Goal: Task Accomplishment & Management: Use online tool/utility

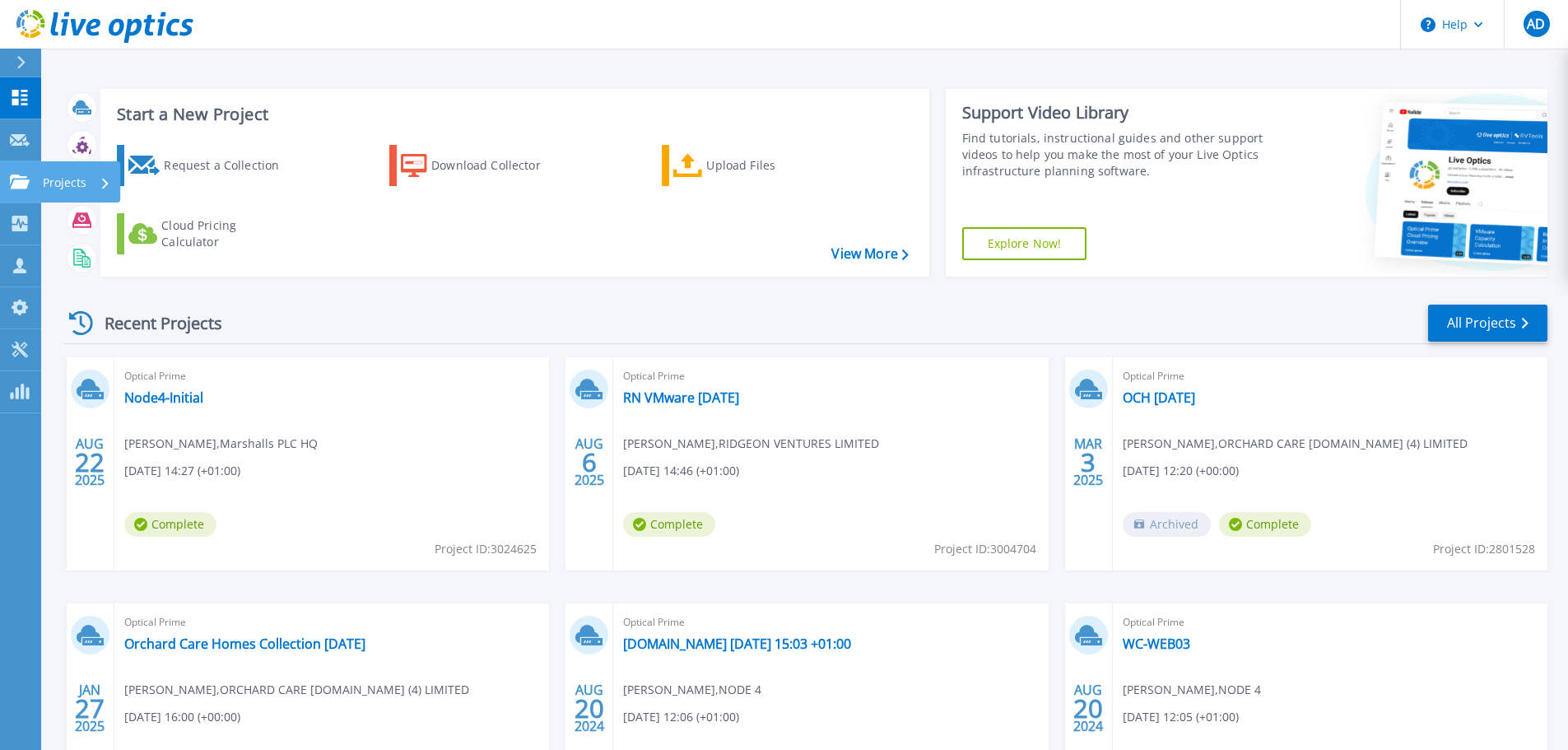
click at [21, 188] on icon at bounding box center [20, 181] width 20 height 14
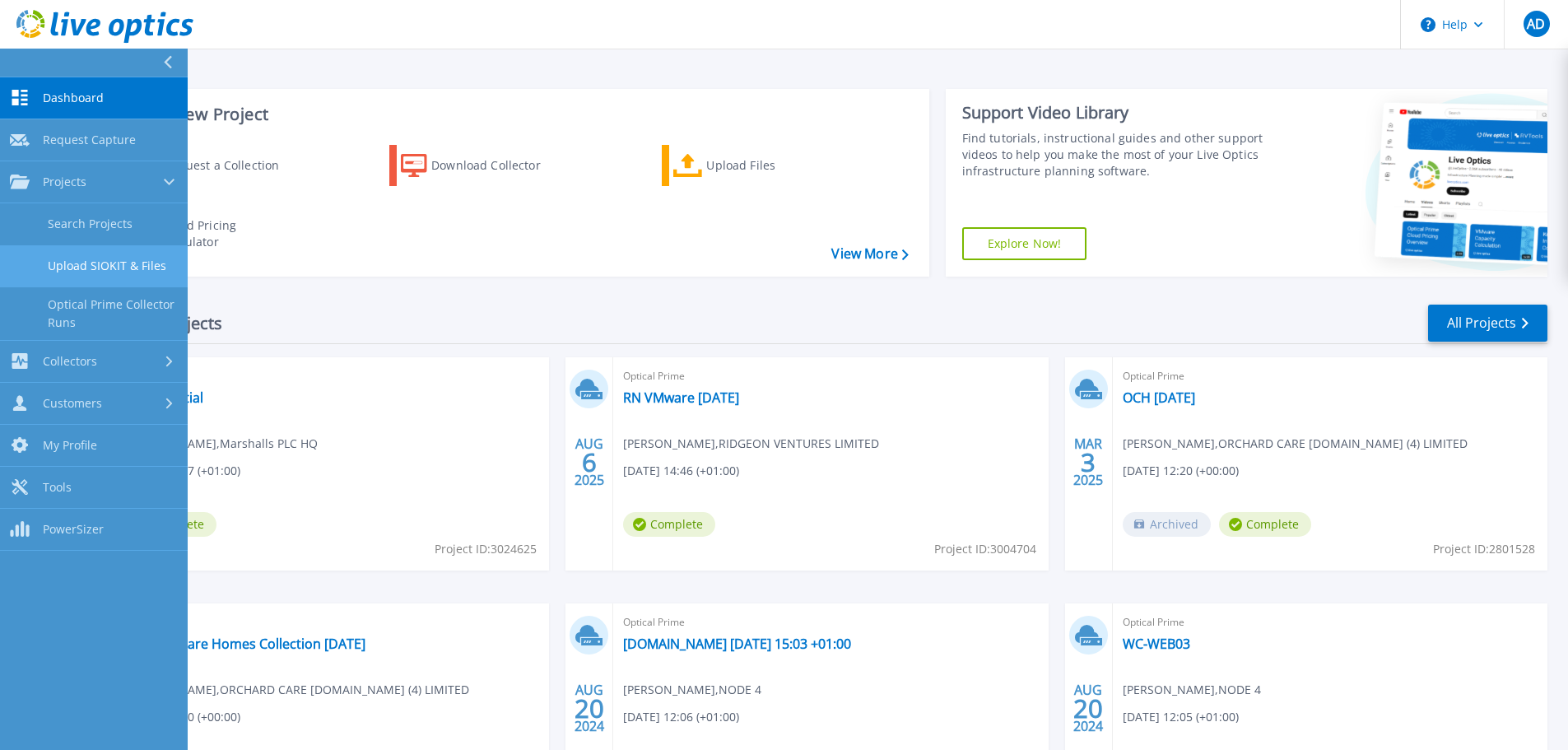
click at [124, 263] on link "Upload SIOKIT & Files" at bounding box center [93, 266] width 188 height 42
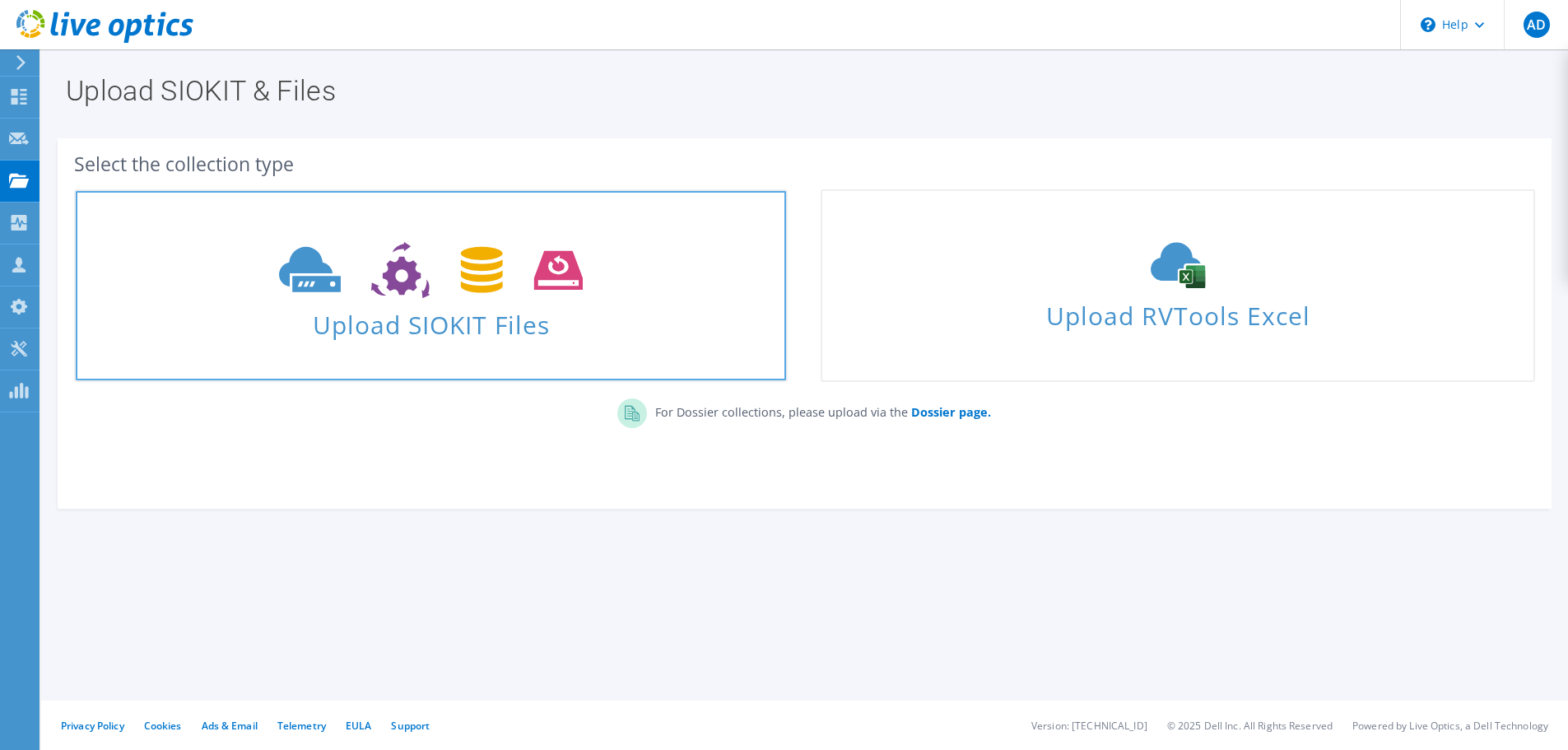
click at [447, 295] on icon at bounding box center [431, 271] width 304 height 57
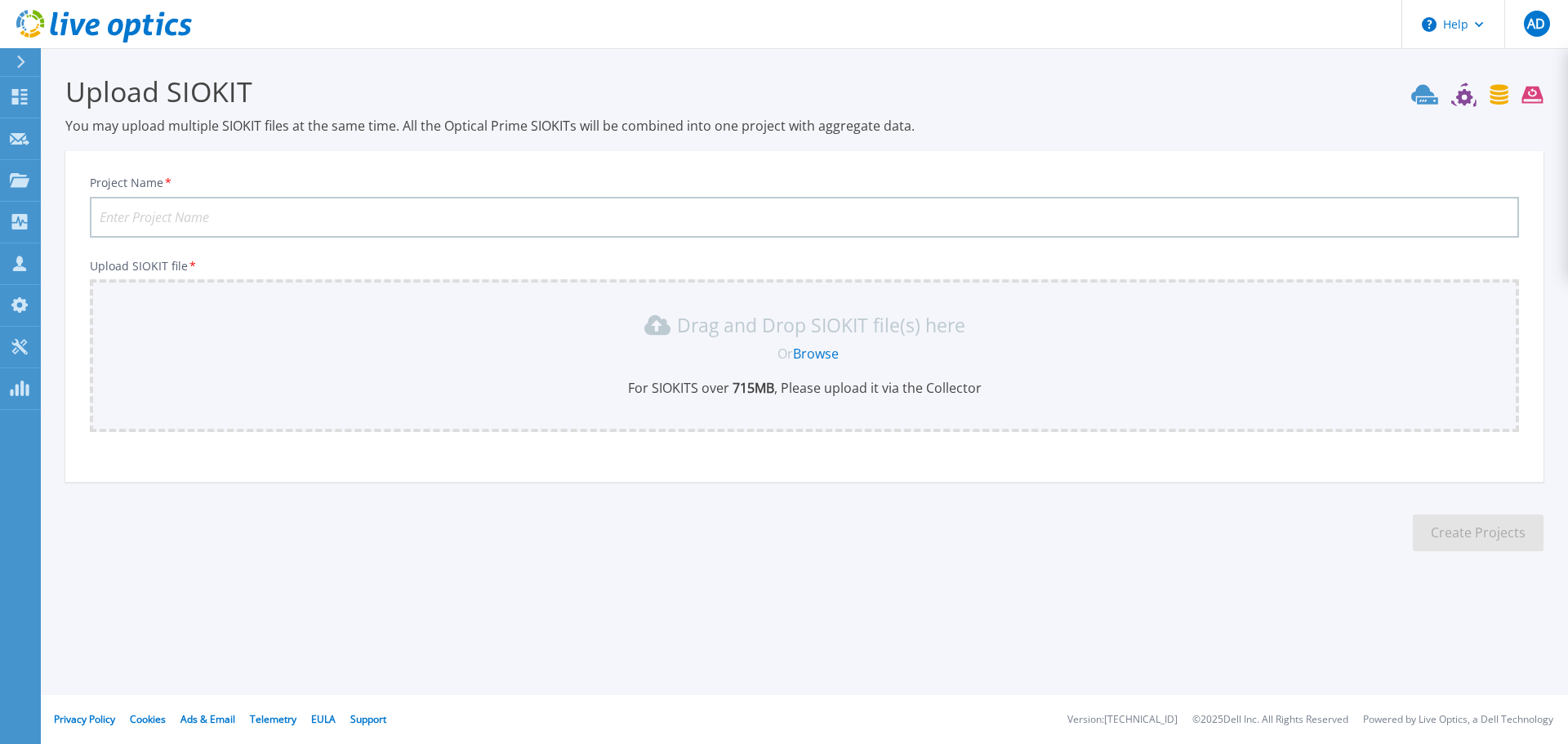
click at [570, 217] on input "Project Name *" at bounding box center [804, 218] width 1428 height 41
type input "Frontier Agriculture"
click at [817, 357] on link "Browse" at bounding box center [815, 353] width 46 height 18
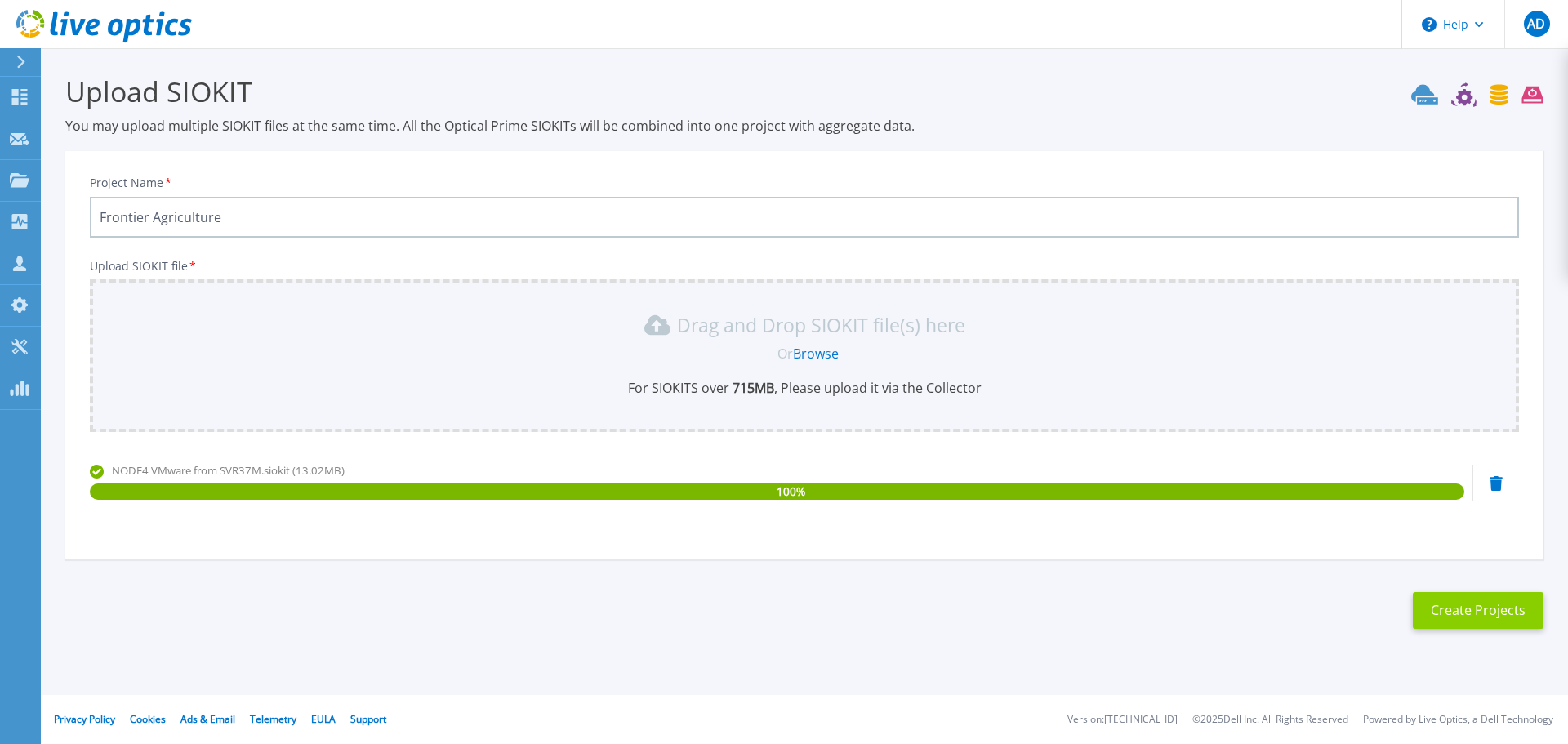
click at [1431, 611] on button "Create Projects" at bounding box center [1478, 611] width 131 height 37
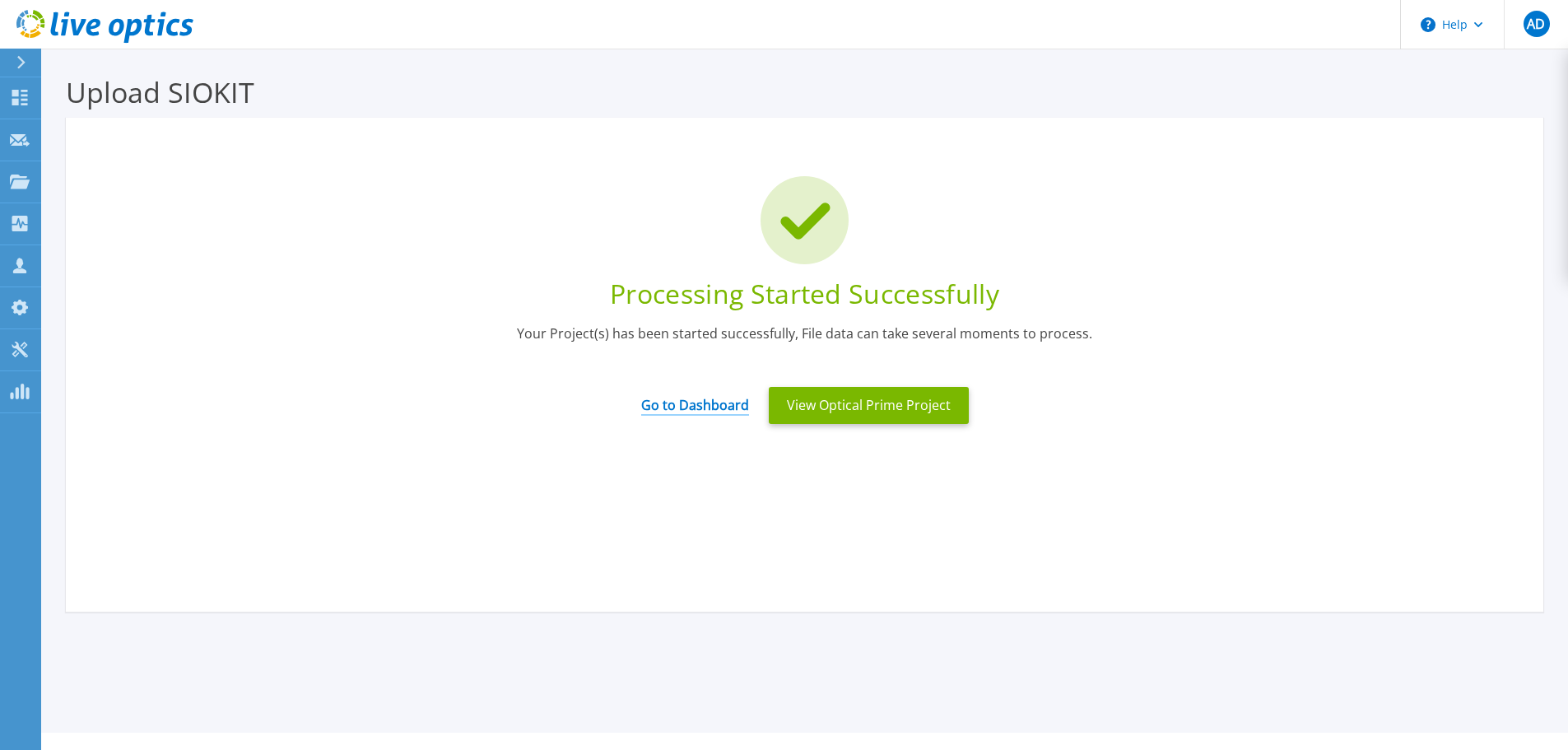
drag, startPoint x: 794, startPoint y: 396, endPoint x: 669, endPoint y: 410, distance: 125.8
click at [795, 396] on button "View Optical Prime Project" at bounding box center [869, 406] width 200 height 37
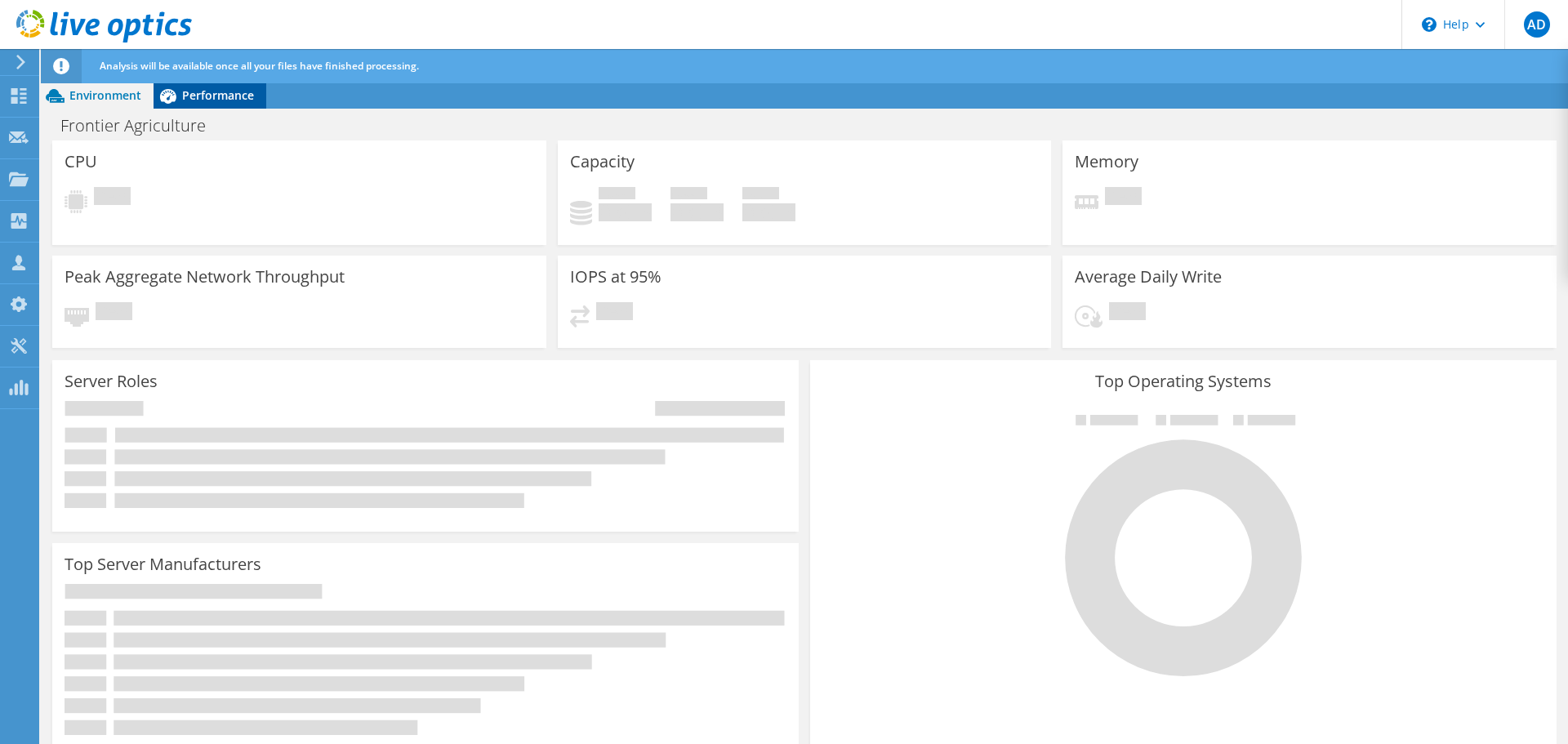
click at [242, 94] on span "Performance" at bounding box center [219, 96] width 72 height 16
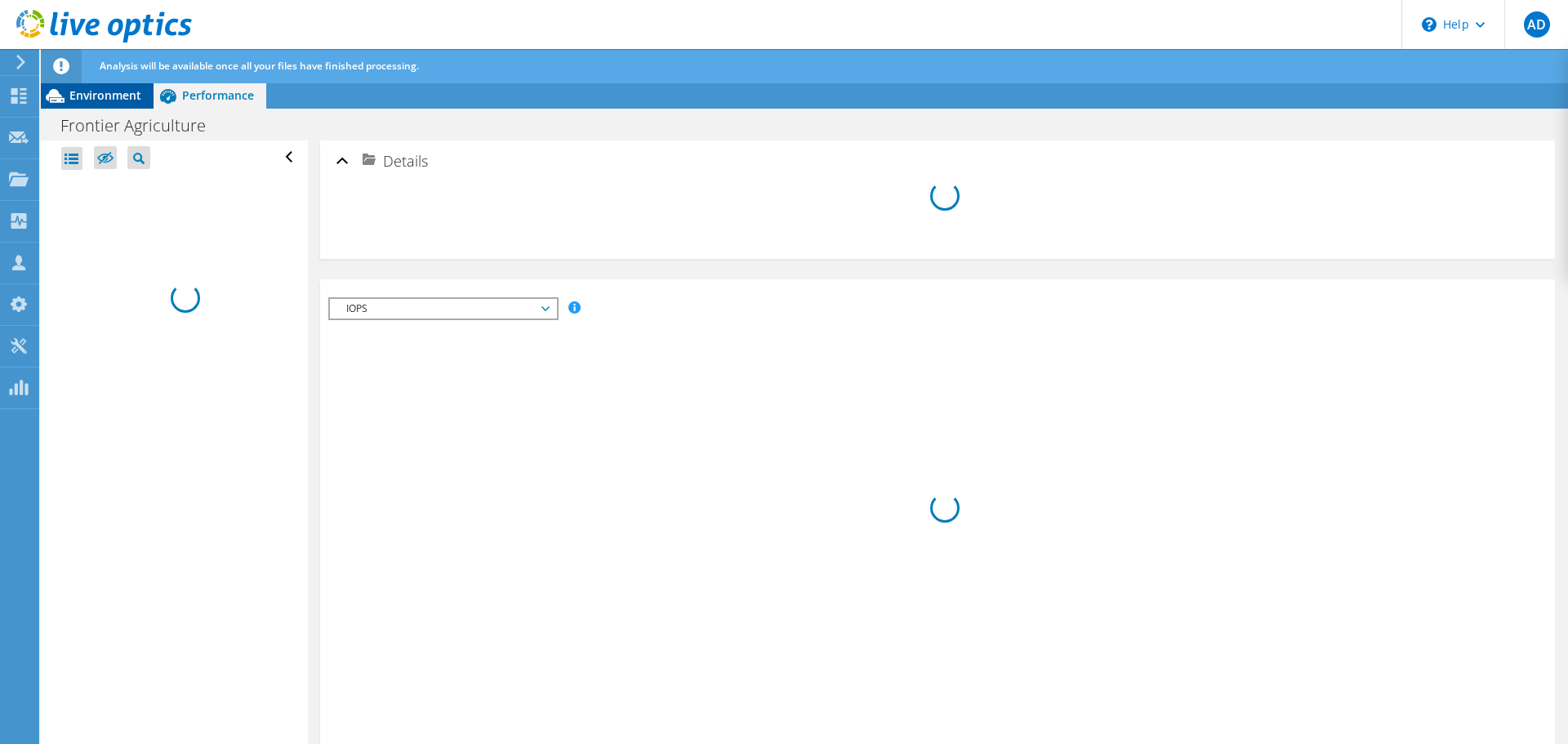
click at [107, 98] on span "Environment" at bounding box center [105, 96] width 72 height 16
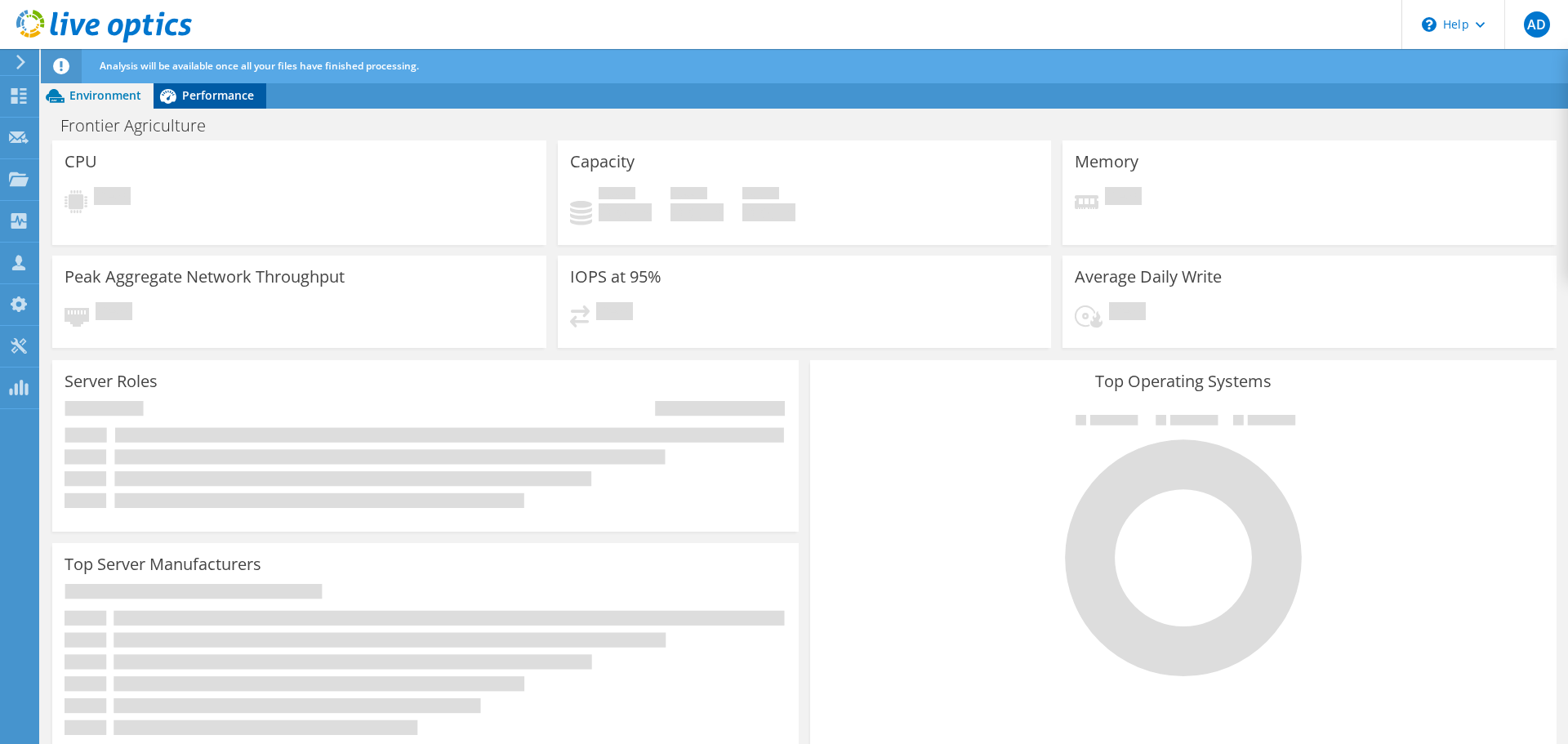
click at [222, 98] on span "Performance" at bounding box center [219, 96] width 72 height 16
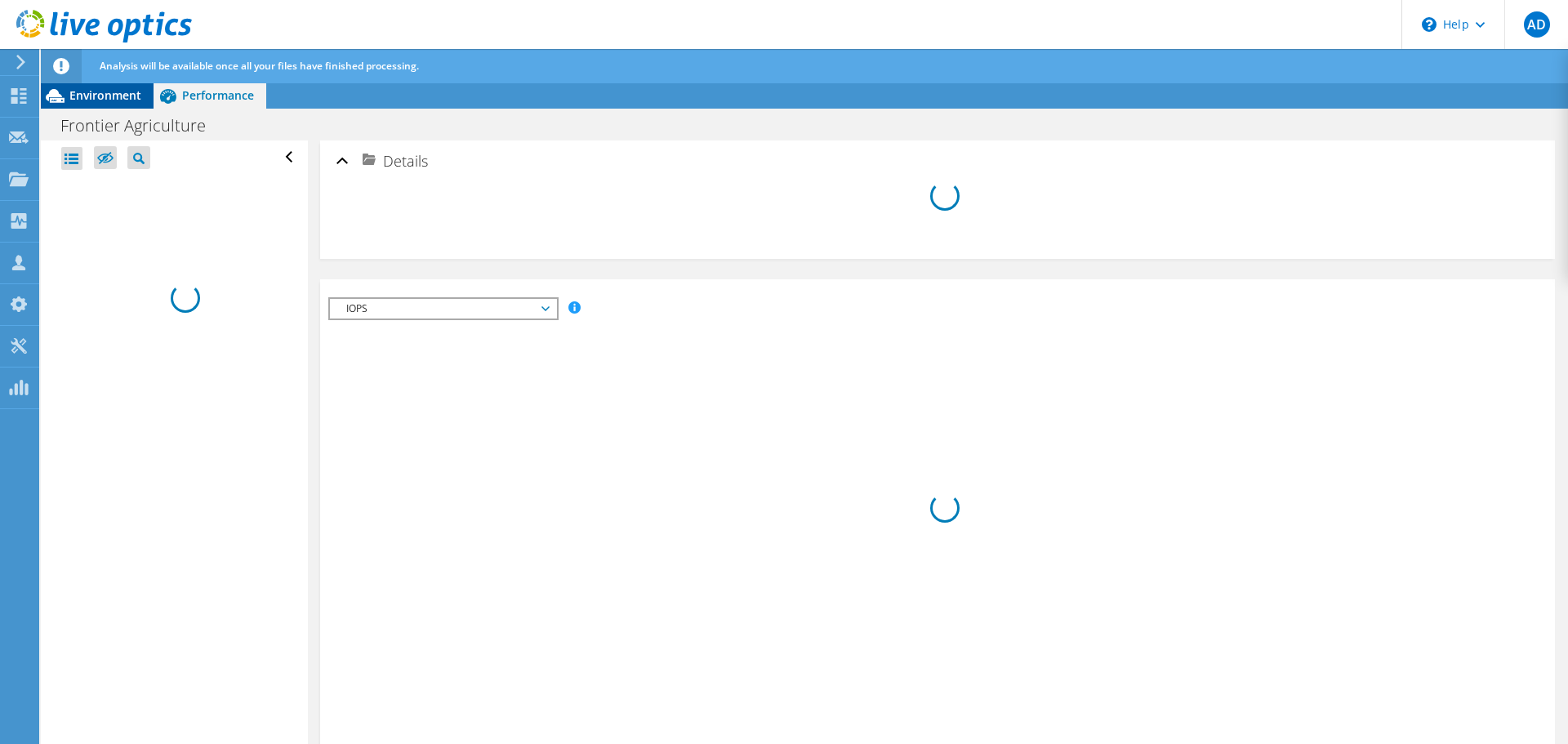
click at [102, 101] on span "Environment" at bounding box center [105, 96] width 72 height 16
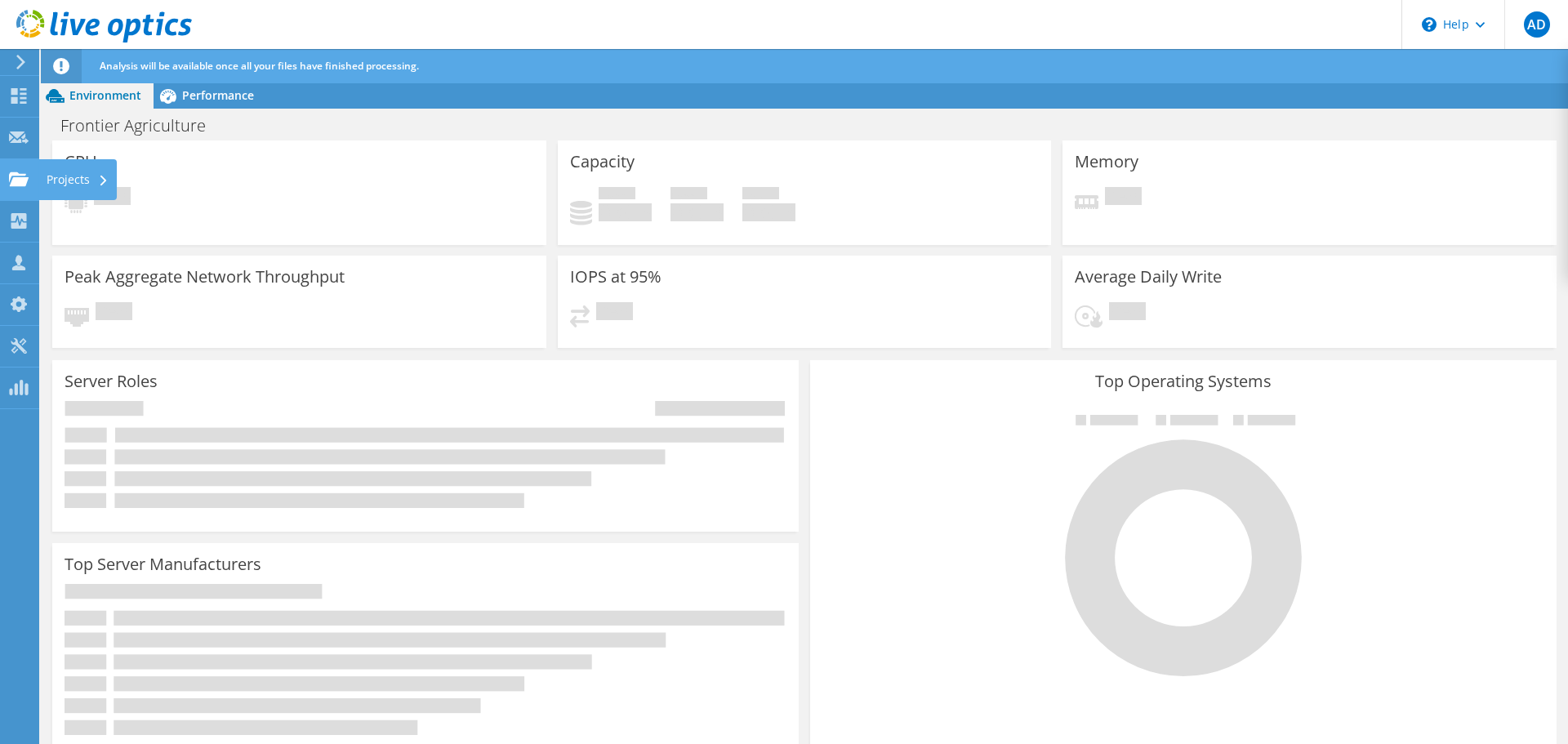
click at [51, 172] on div "Projects" at bounding box center [77, 180] width 78 height 41
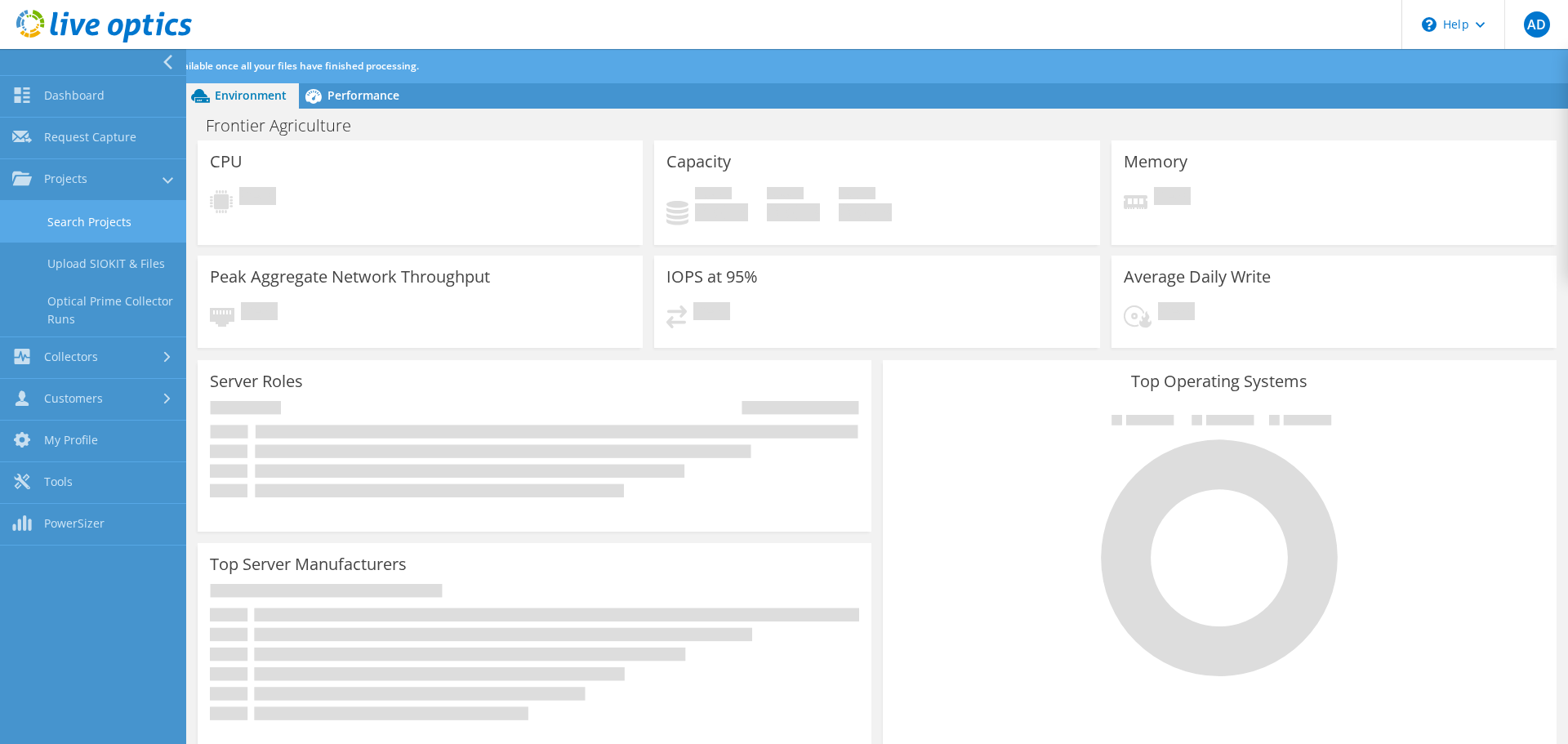
click at [94, 223] on link "Search Projects" at bounding box center [93, 222] width 186 height 42
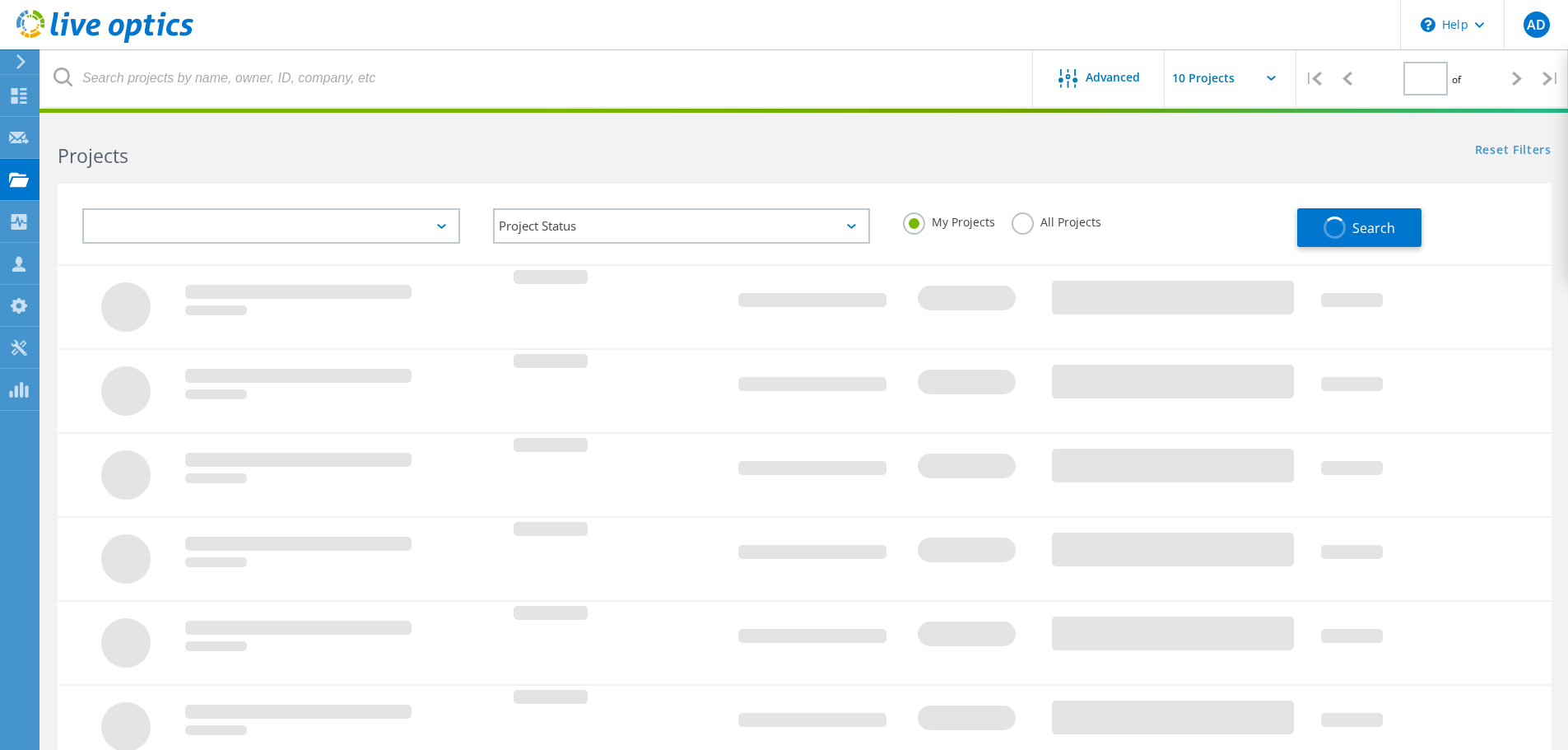
type input "1"
